Goal: Task Accomplishment & Management: Use online tool/utility

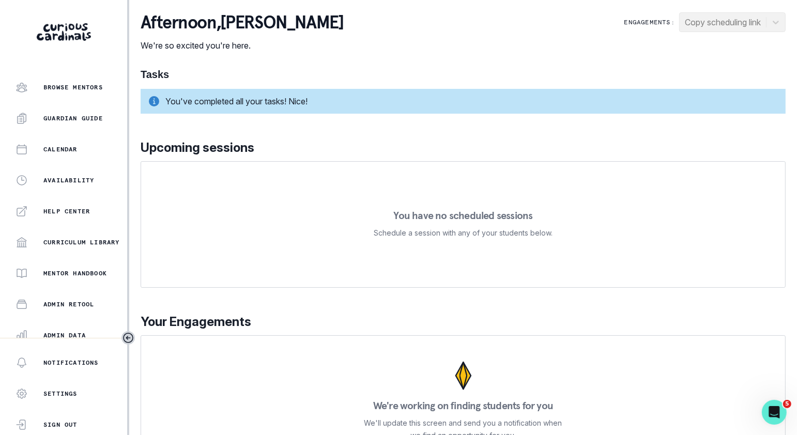
scroll to position [198, 0]
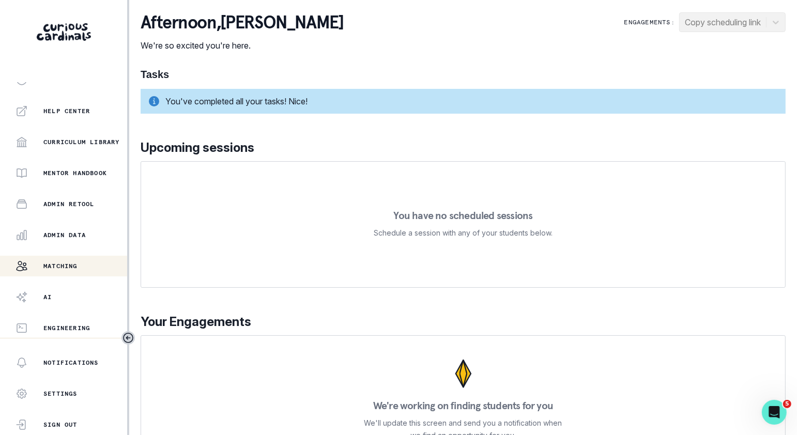
click at [94, 258] on button "Matching" at bounding box center [63, 266] width 127 height 21
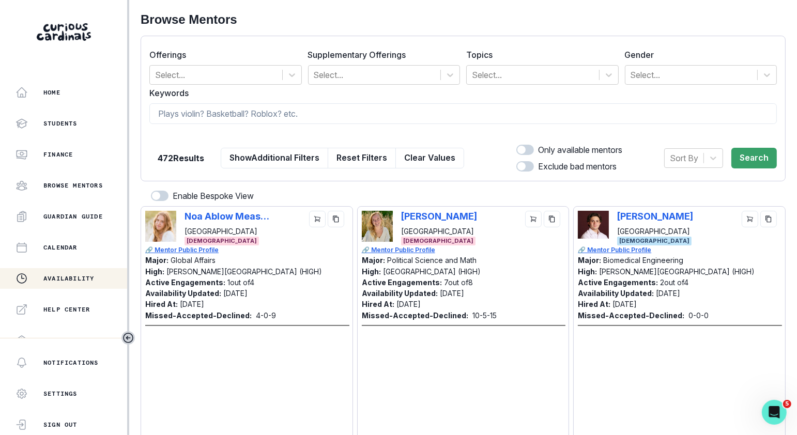
scroll to position [198, 0]
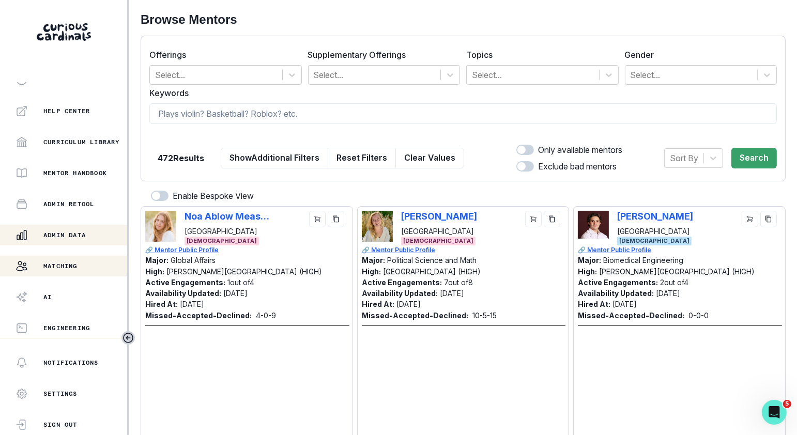
click at [81, 242] on button "Admin Data" at bounding box center [63, 235] width 127 height 21
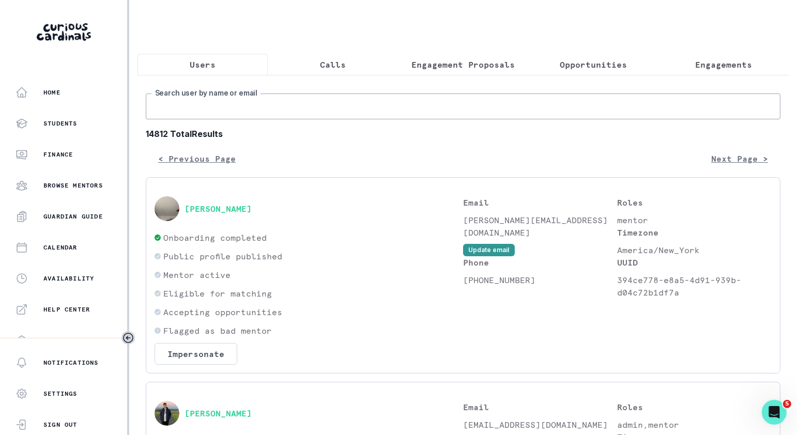
click at [242, 95] on input "Search user by name or email" at bounding box center [463, 107] width 635 height 26
type input "aurora"
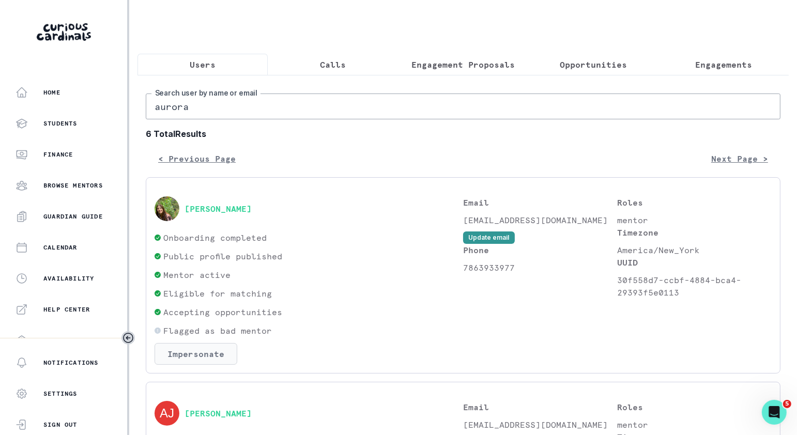
click at [196, 351] on button "Impersonate" at bounding box center [196, 354] width 83 height 22
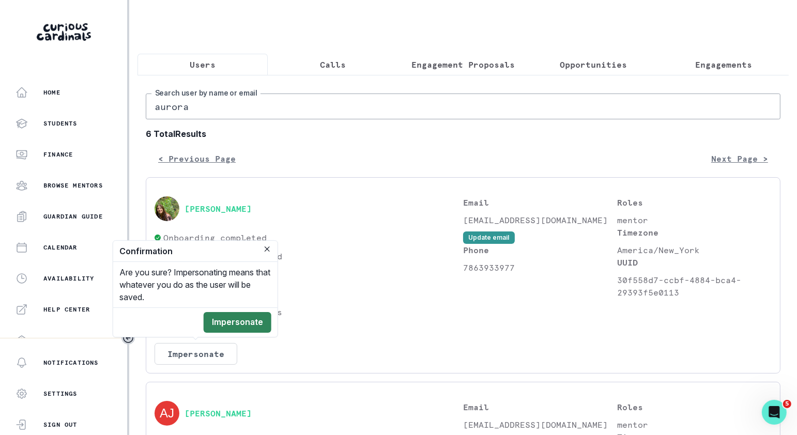
click at [241, 321] on button "Impersonate" at bounding box center [238, 322] width 68 height 21
